Goal: Check status: Check status

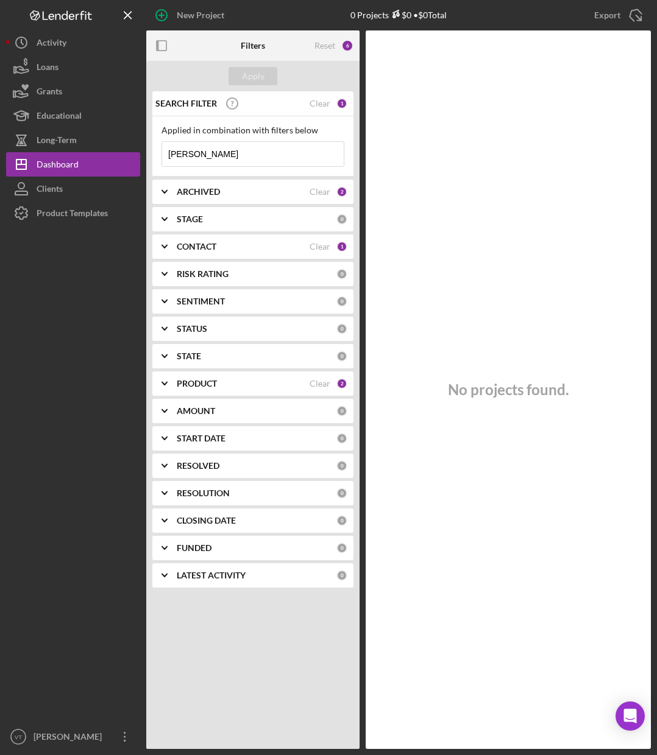
drag, startPoint x: 212, startPoint y: 155, endPoint x: 155, endPoint y: 147, distance: 57.3
click at [155, 147] on div "Applied in combination with filters below [PERSON_NAME] Icon/Menu Close" at bounding box center [252, 146] width 201 height 60
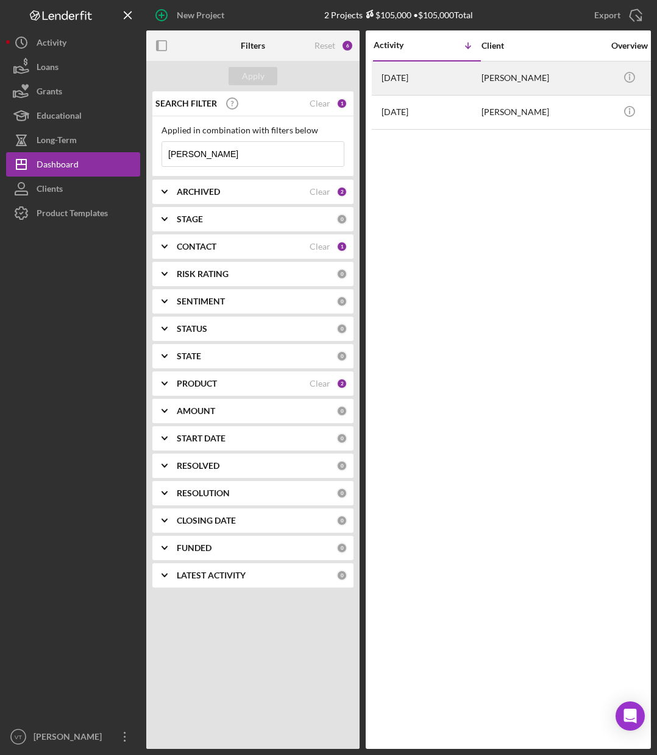
type input "[PERSON_NAME]"
click at [514, 81] on div "[PERSON_NAME]" at bounding box center [542, 78] width 122 height 32
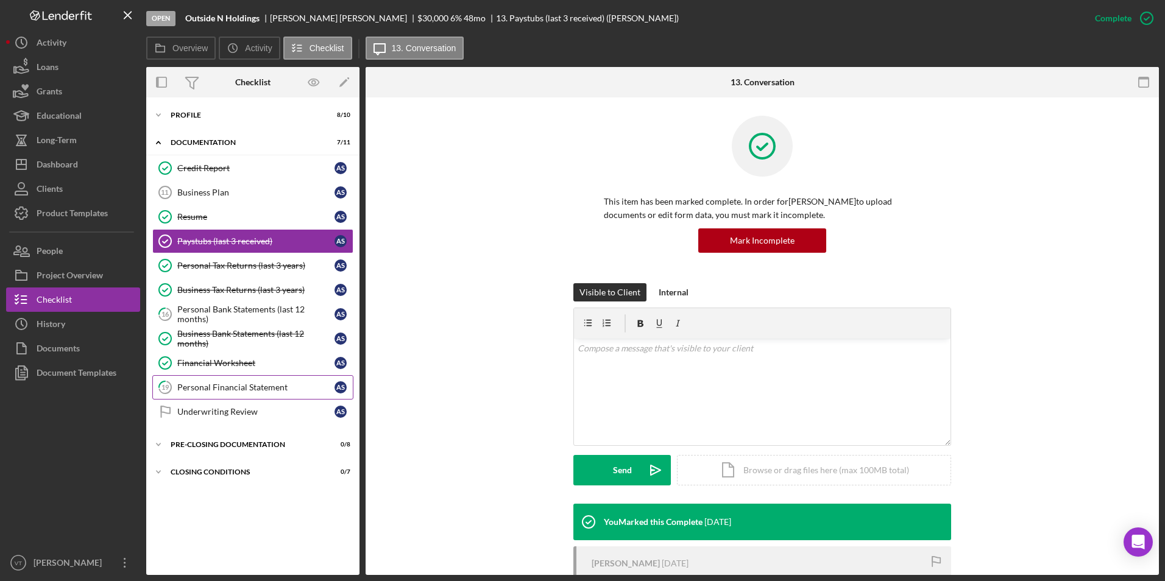
click at [236, 386] on div "Personal Financial Statement" at bounding box center [255, 388] width 157 height 10
